Goal: Task Accomplishment & Management: Use online tool/utility

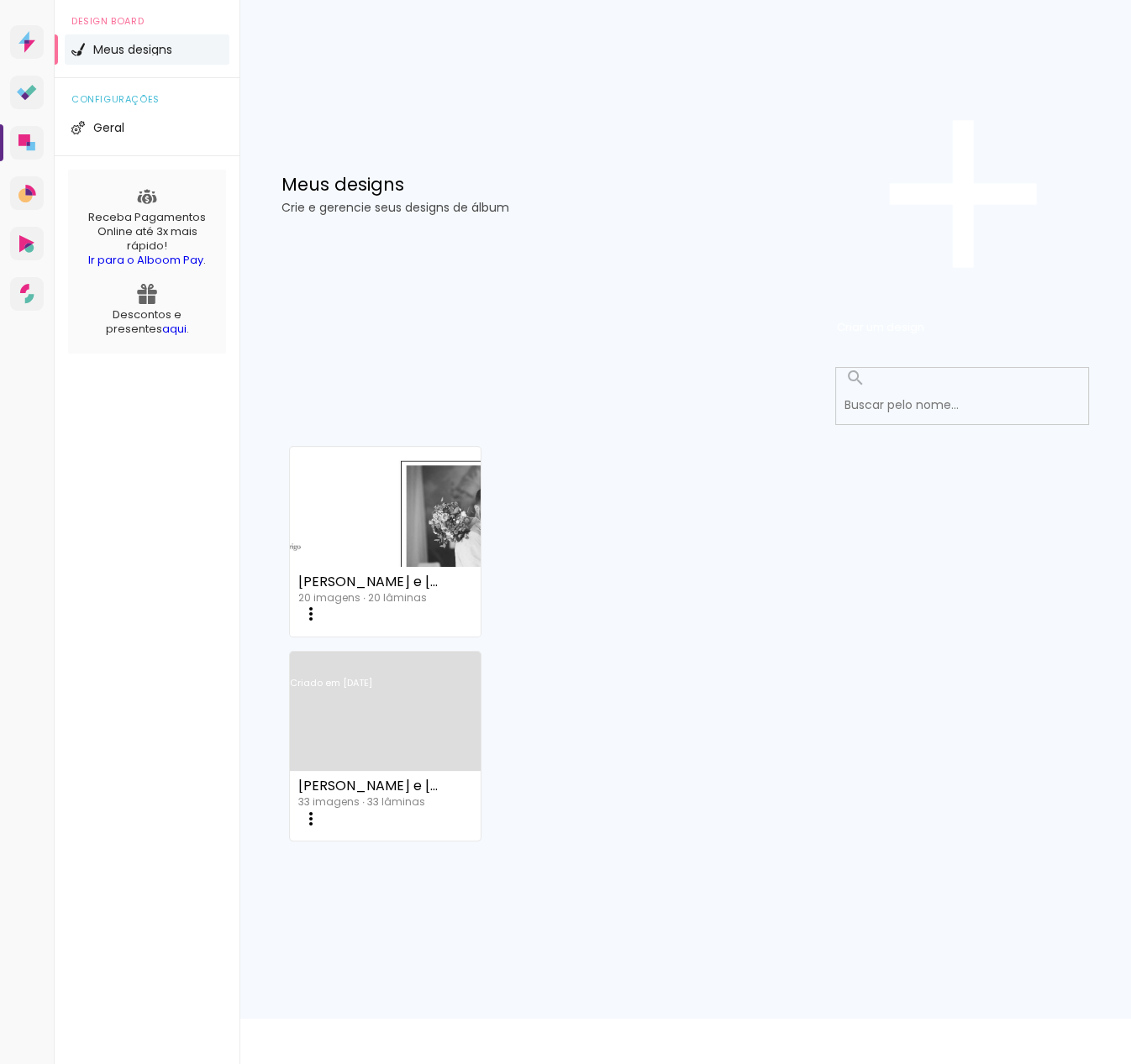
click at [480, 658] on link "Criado em [DATE]" at bounding box center [386, 704] width 191 height 95
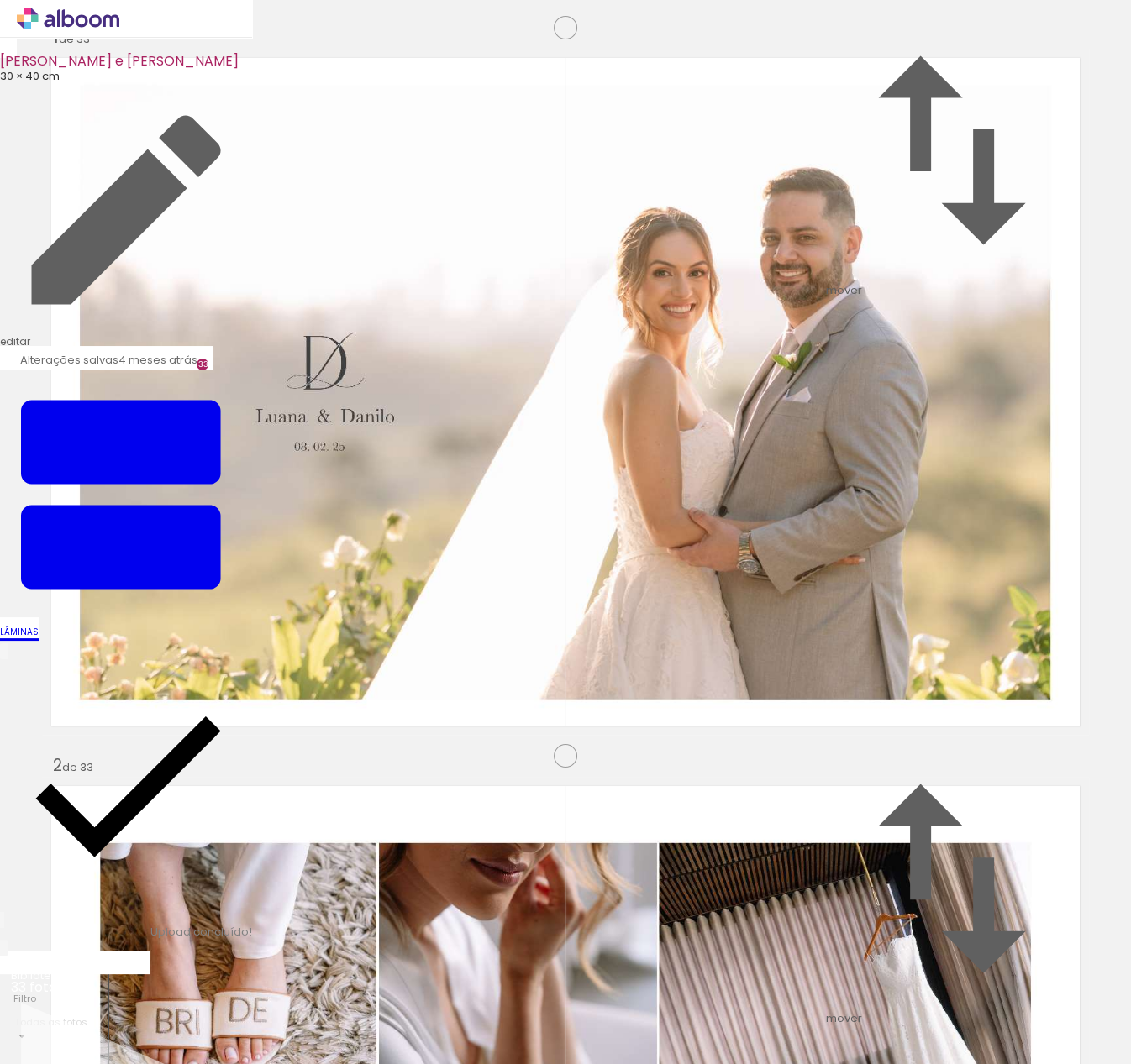
scroll to position [13749, 0]
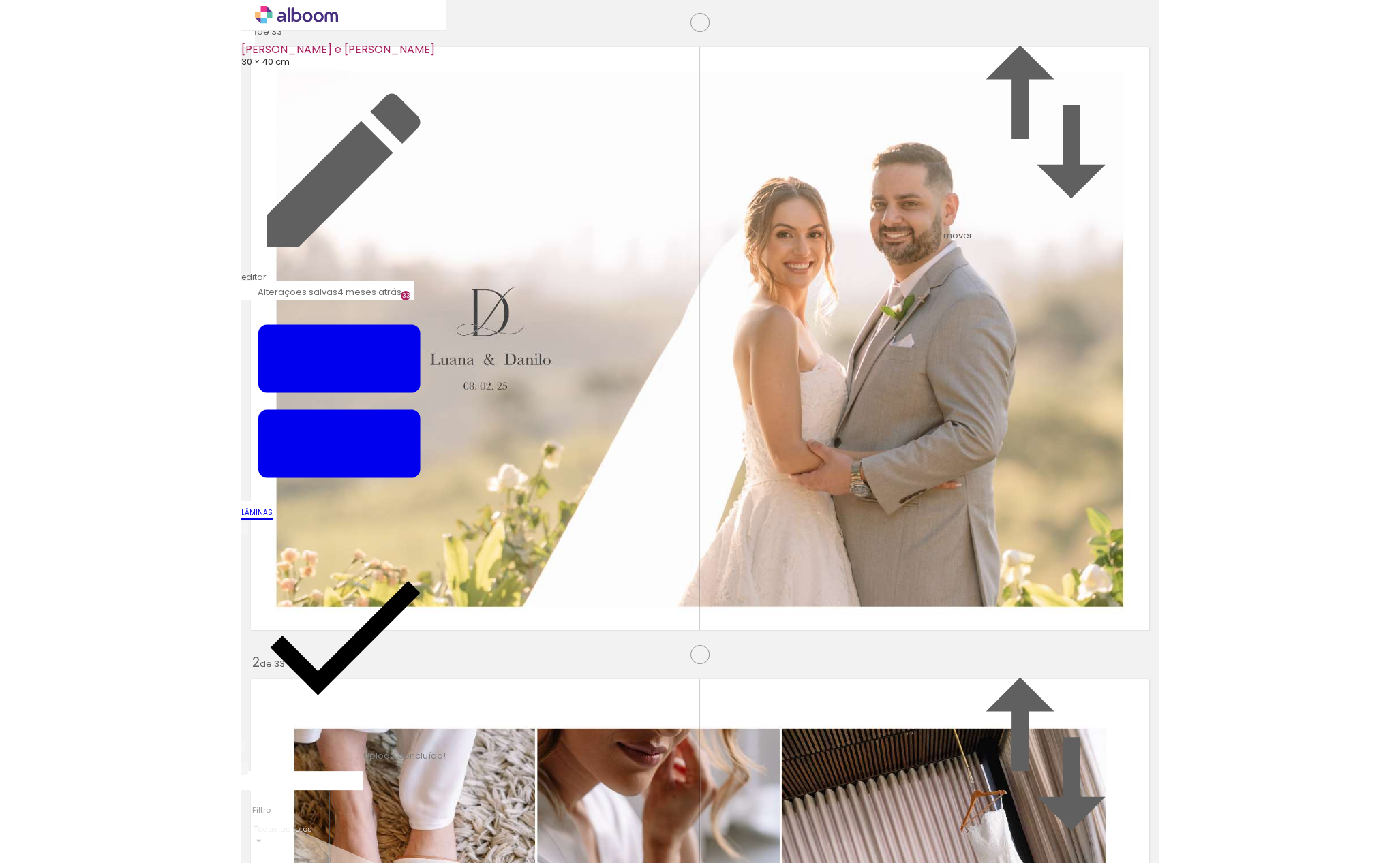
scroll to position [11900, 0]
